Goal: Find specific fact: Find specific page/section

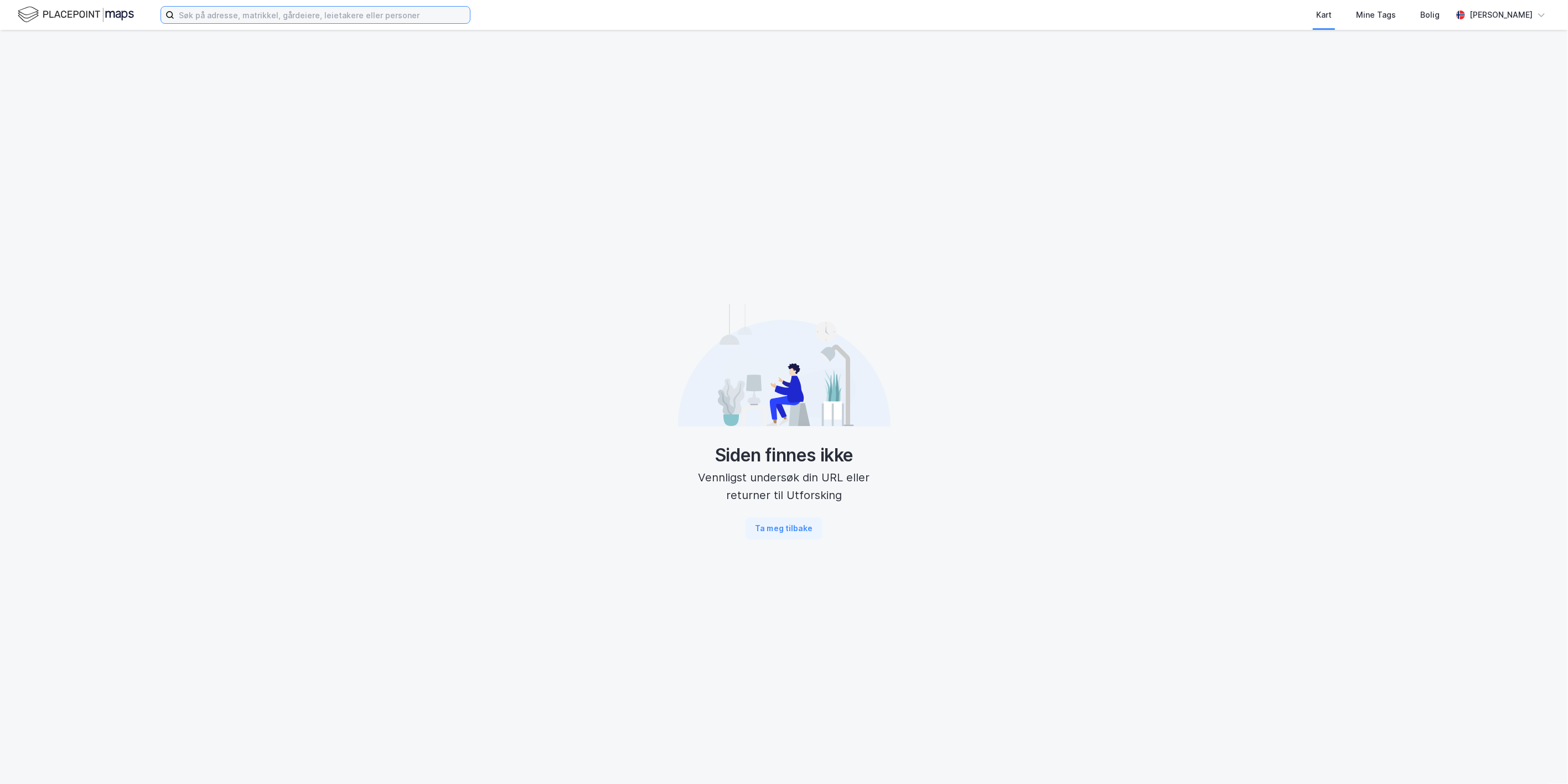
click at [326, 19] on input at bounding box center [322, 15] width 296 height 16
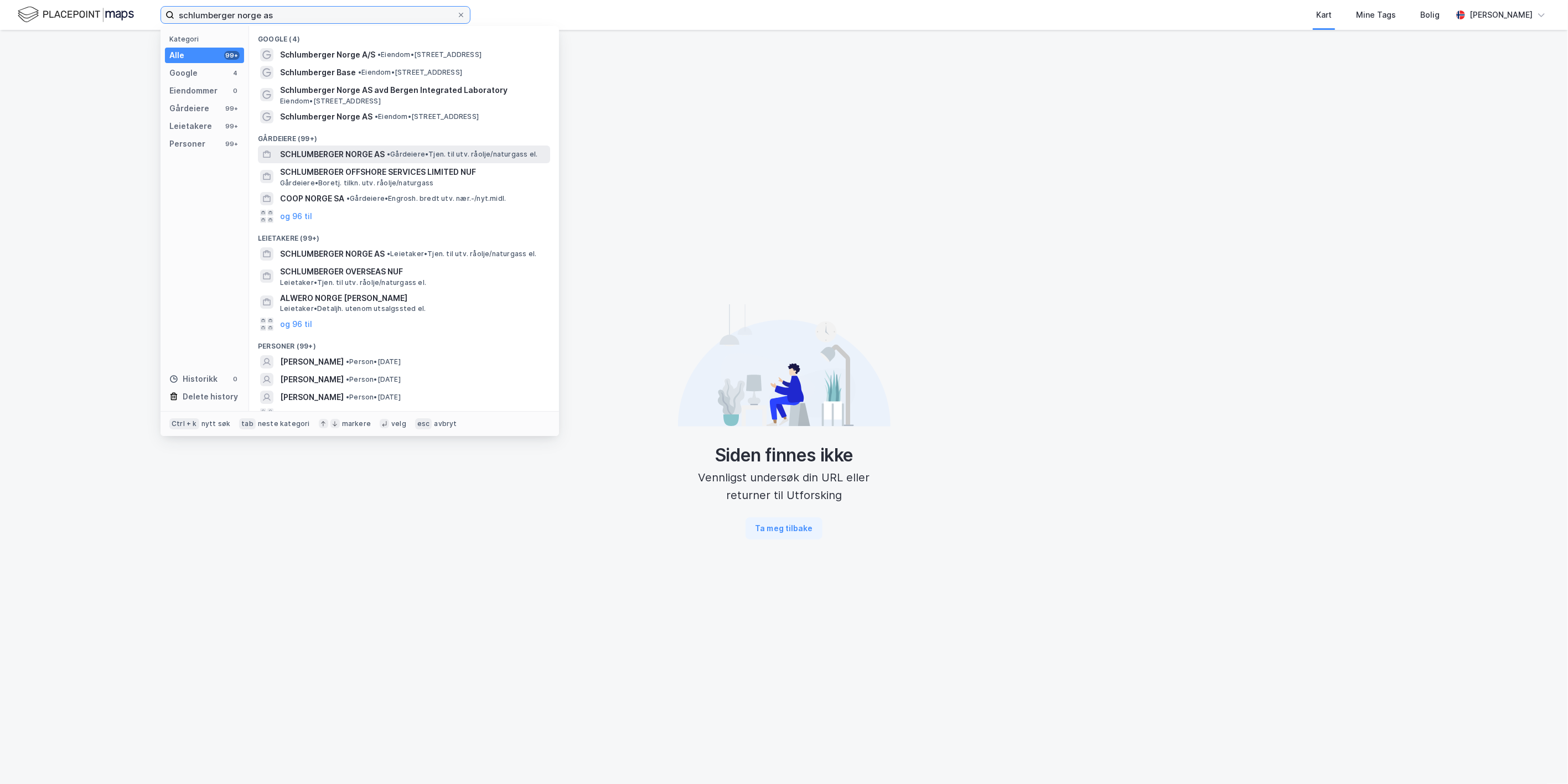
type input "schlumberger norge as"
click at [331, 156] on span "SCHLUMBERGER NORGE AS" at bounding box center [332, 155] width 105 height 13
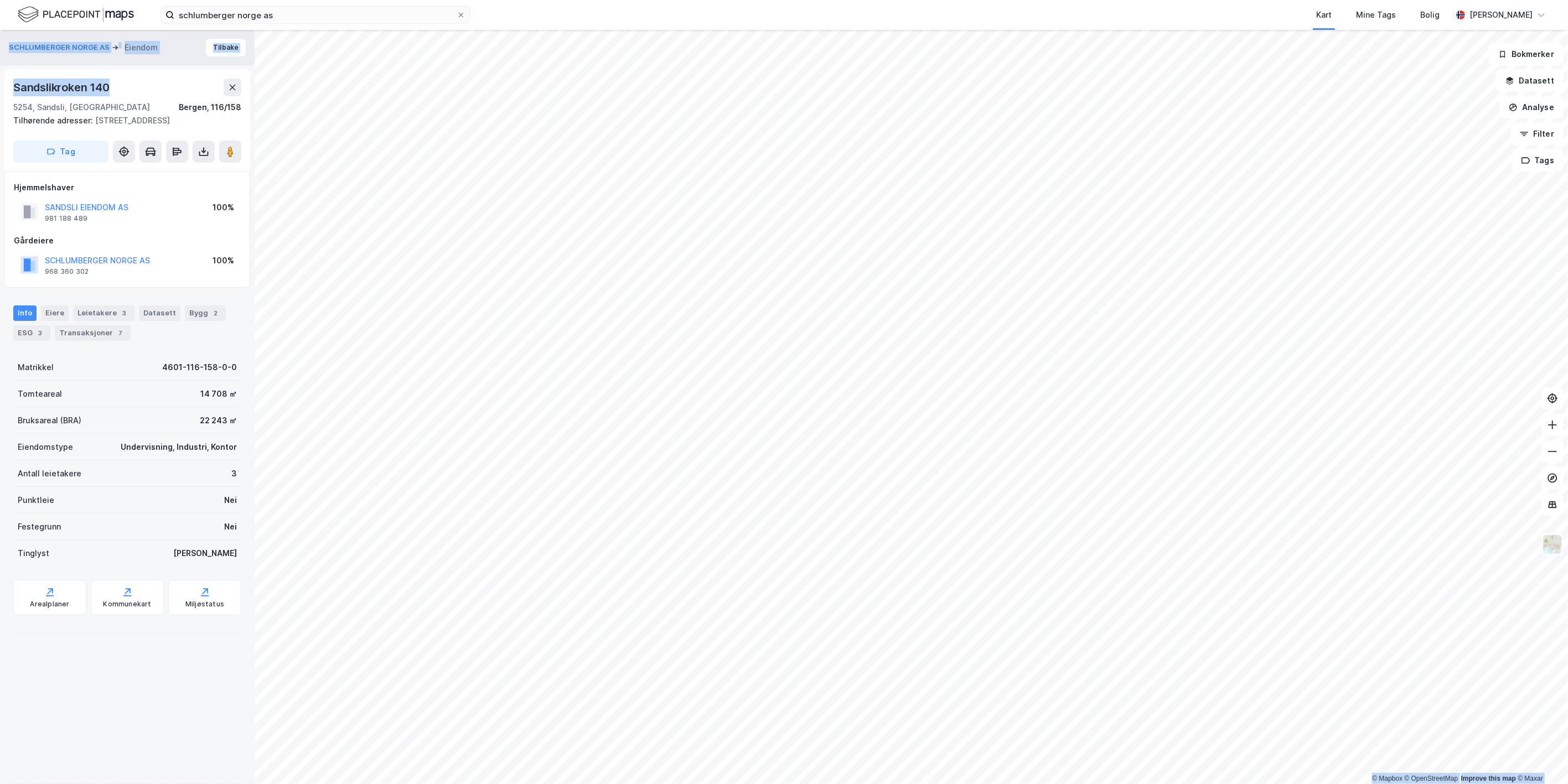
drag, startPoint x: 76, startPoint y: 79, endPoint x: -3, endPoint y: 80, distance: 79.0
click at [0, 80] on html "schlumberger [GEOGRAPHIC_DATA] as Kart Mine Tags Bolig [PERSON_NAME] © Mapbox ©…" at bounding box center [784, 392] width 1568 height 784
drag, startPoint x: -3, startPoint y: 80, endPoint x: 72, endPoint y: 88, distance: 75.4
click at [37, 91] on div "Sandslikroken 140" at bounding box center [63, 87] width 99 height 18
drag, startPoint x: 117, startPoint y: 87, endPoint x: 15, endPoint y: 94, distance: 102.2
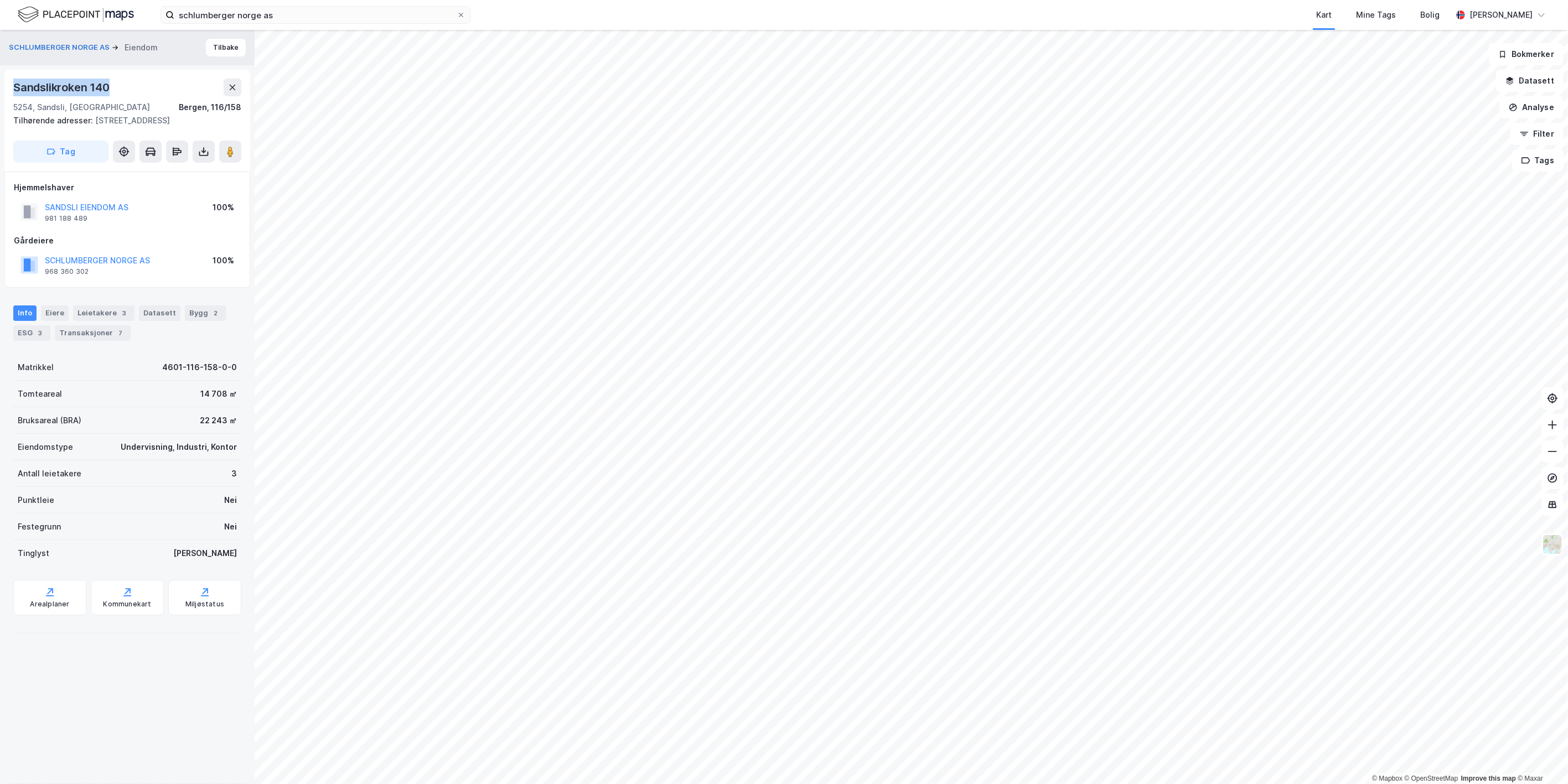
click at [15, 94] on div "Sandslikroken 140" at bounding box center [127, 87] width 228 height 18
copy div "Sandslikroken 140"
